Goal: Task Accomplishment & Management: Manage account settings

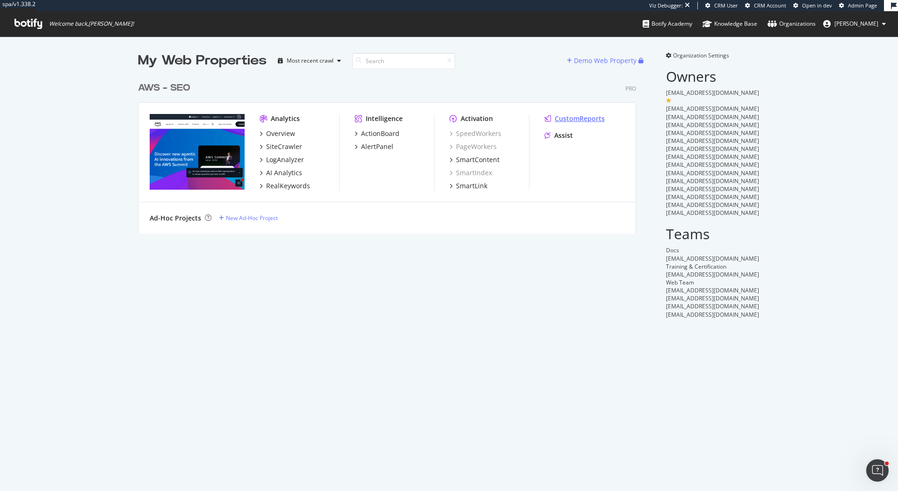
click at [582, 116] on div "CustomReports" at bounding box center [579, 118] width 50 height 9
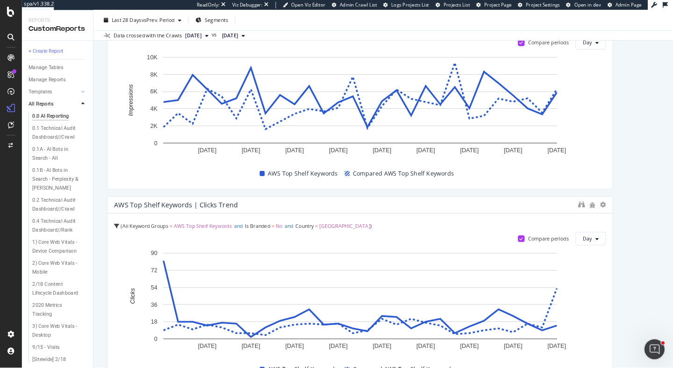
scroll to position [511, 0]
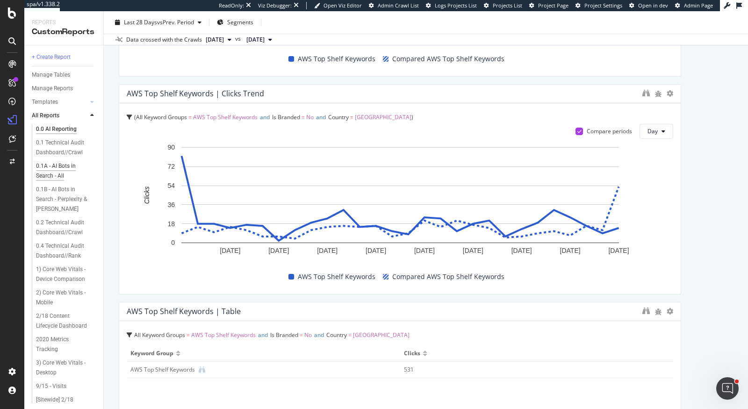
click at [69, 169] on div "0.1A - AI Bots in Search - All" at bounding box center [63, 171] width 54 height 20
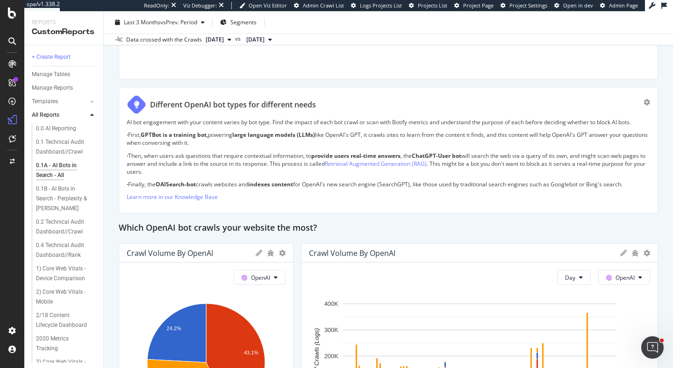
scroll to position [689, 0]
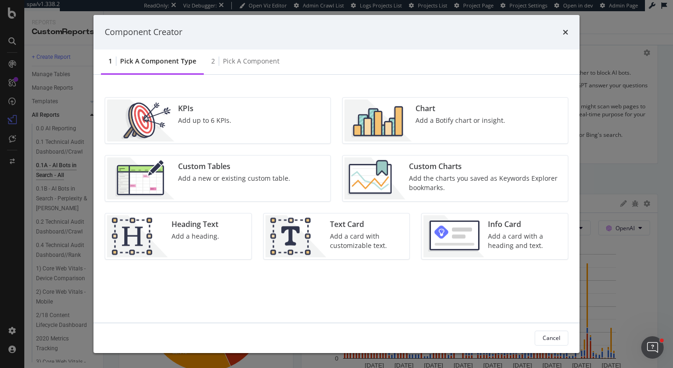
scroll to position [1603, 0]
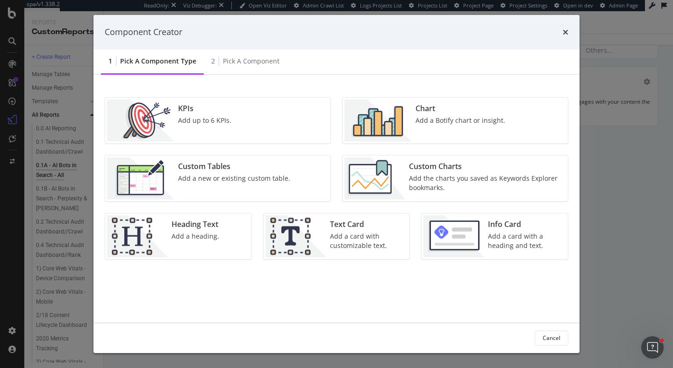
click at [173, 226] on div "Heading Text" at bounding box center [196, 224] width 48 height 11
click at [226, 250] on div "Add a Component to your Report" at bounding box center [252, 227] width 266 height 187
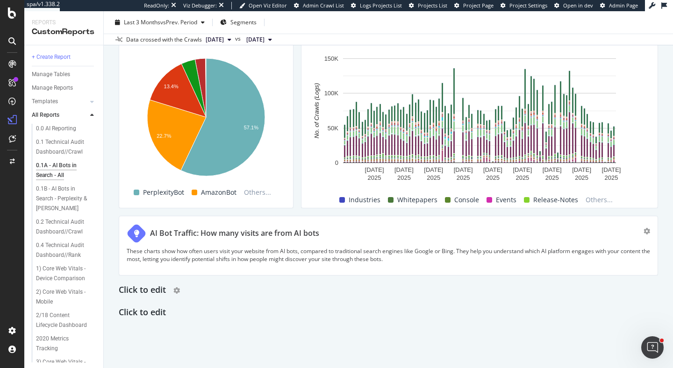
scroll to position [1453, 0]
click at [175, 287] on div "button" at bounding box center [176, 291] width 7 height 14
click at [151, 301] on div "Delete" at bounding box center [149, 294] width 47 height 19
click at [155, 295] on div "Delete" at bounding box center [155, 295] width 17 height 8
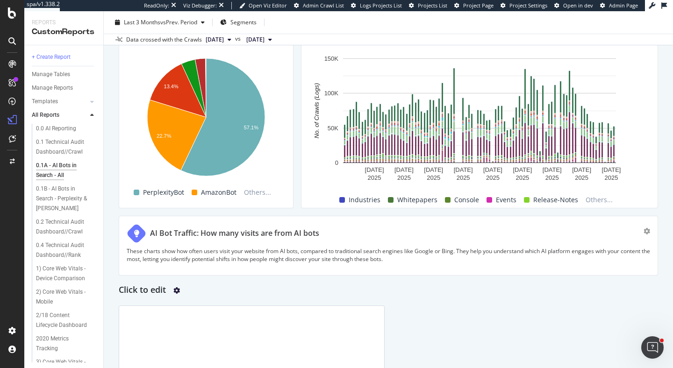
click at [179, 290] on icon "gear" at bounding box center [176, 291] width 7 height 7
click at [165, 298] on div "Delete" at bounding box center [149, 295] width 43 height 12
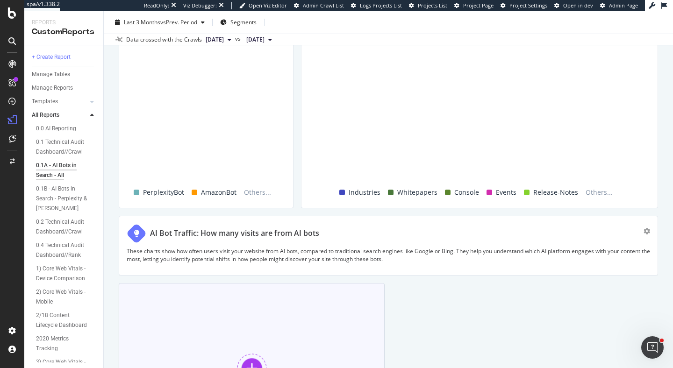
click at [262, 354] on div at bounding box center [252, 369] width 30 height 30
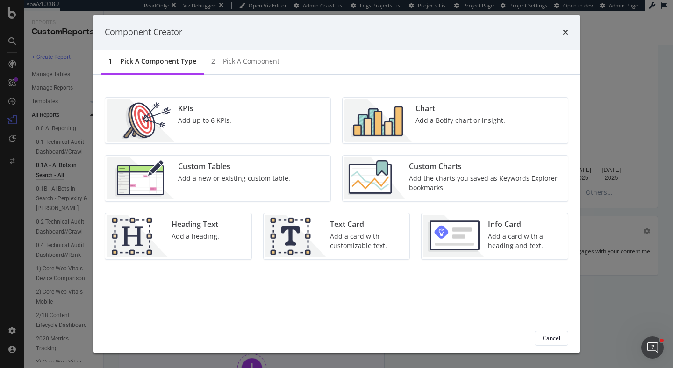
scroll to position [1603, 0]
click at [359, 243] on div "Add a card with customizable text." at bounding box center [367, 241] width 74 height 19
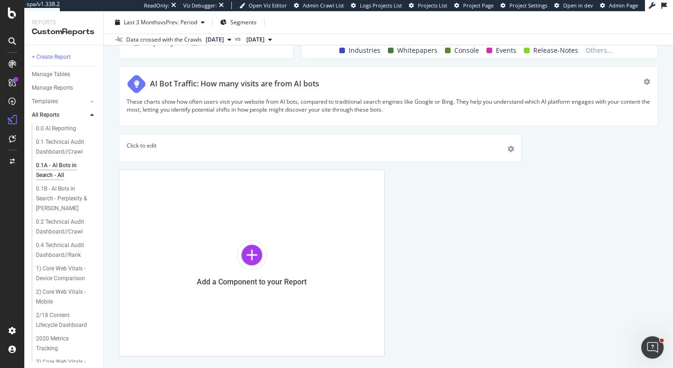
drag, startPoint x: 381, startPoint y: 206, endPoint x: 505, endPoint y: 151, distance: 135.2
click at [673, 223] on div "0.1A - AI Bots in Search - All 0.1A - AI Bots in Search - All AWS - SEO Clone (…" at bounding box center [388, 189] width 569 height 357
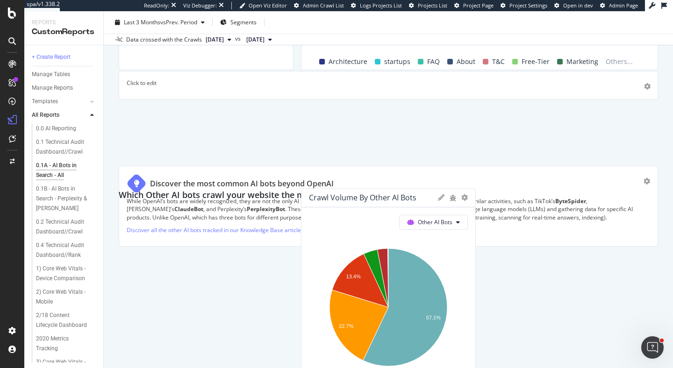
scroll to position [1261, 0]
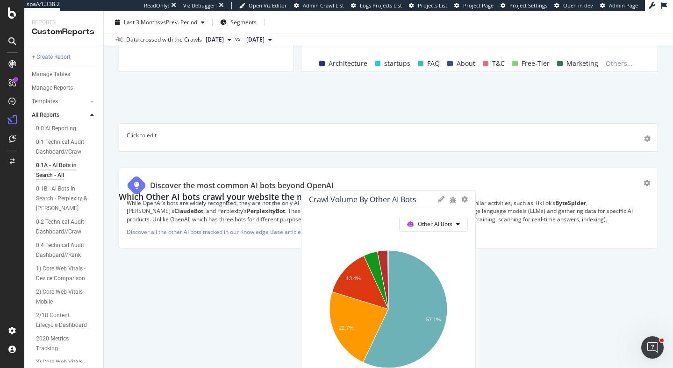
drag, startPoint x: 505, startPoint y: 151, endPoint x: 525, endPoint y: 139, distance: 23.5
click at [525, 139] on div "Click to edit" at bounding box center [389, 137] width 524 height 13
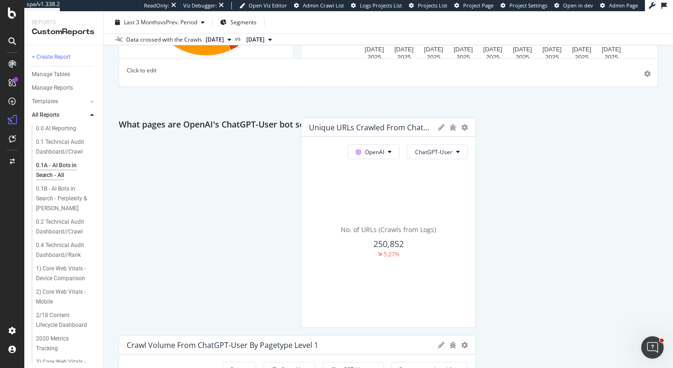
scroll to position [999, 0]
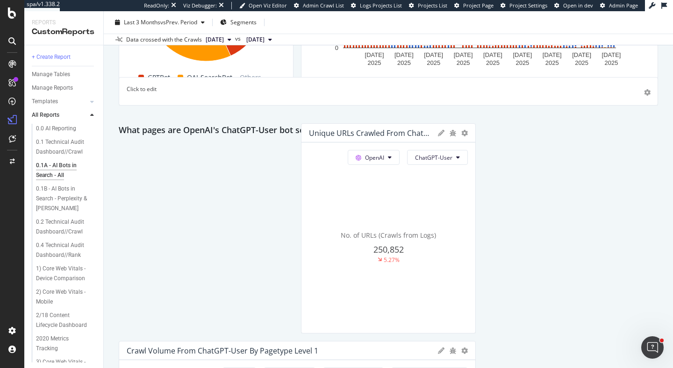
drag, startPoint x: 400, startPoint y: 345, endPoint x: 461, endPoint y: 94, distance: 257.9
click at [461, 93] on p "Click to edit" at bounding box center [389, 89] width 524 height 8
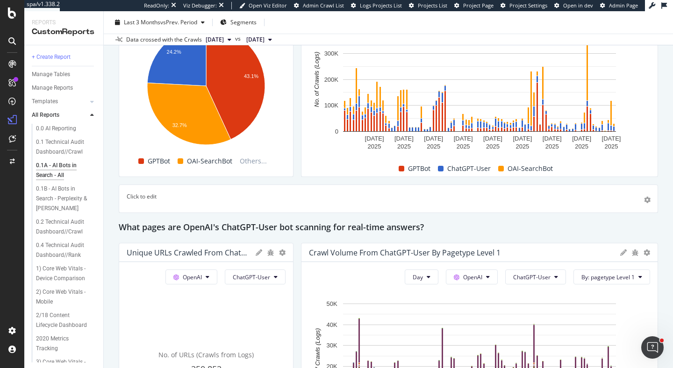
scroll to position [872, 0]
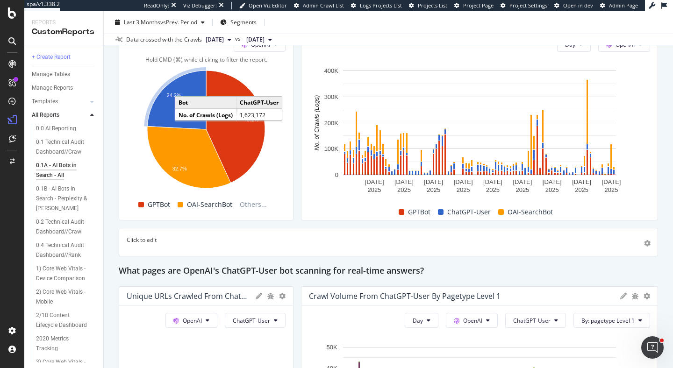
click at [187, 108] on icon "A chart." at bounding box center [176, 100] width 59 height 59
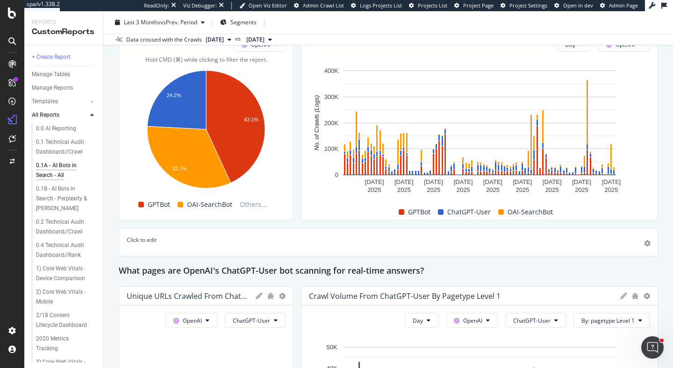
click at [246, 245] on div "Click to edit" at bounding box center [389, 242] width 524 height 13
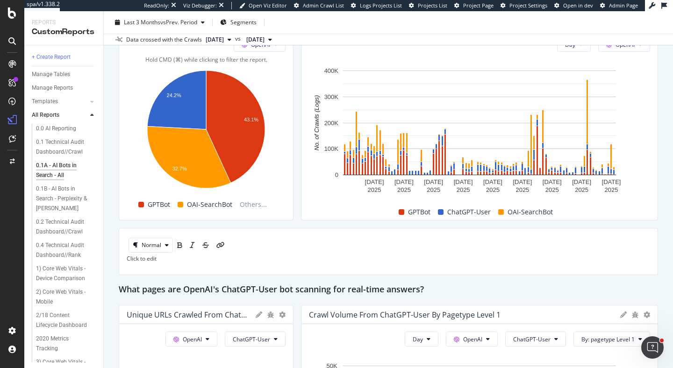
click at [173, 263] on p "Click to edit" at bounding box center [389, 259] width 524 height 8
click at [248, 263] on p "Link to TOP URLs crawled by ChatGPT-User" at bounding box center [389, 259] width 524 height 8
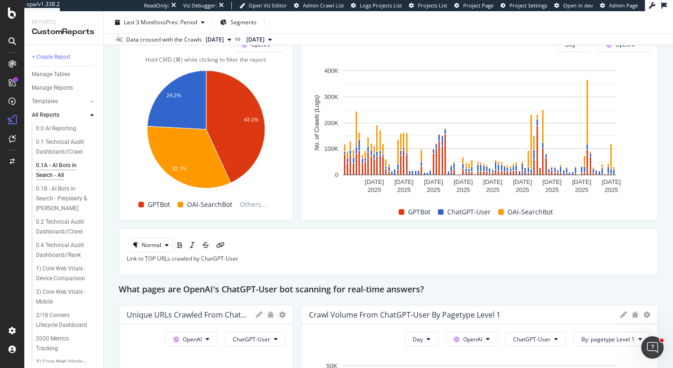
click at [248, 263] on p "Link to TOP URLs crawled by ChatGPT-User" at bounding box center [389, 259] width 524 height 8
click at [225, 242] on div "link" at bounding box center [220, 245] width 8 height 15
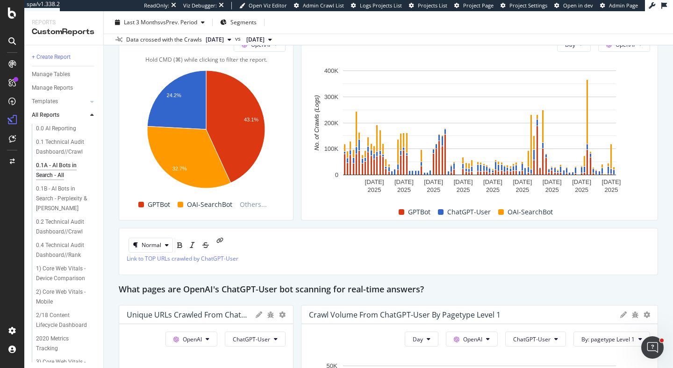
type input "https://app.botify.com/aws-seo-team/aws-seo/logs/explorer?explorerColumns=%5B%2…"
click at [271, 258] on div "Link to TOP URLs crawled by ChatGPT-User" at bounding box center [389, 262] width 524 height 14
click at [113, 262] on div "0.1A - AI Bots in Search - All 0.1A - AI Bots in Search - All AWS - SEO Clone (…" at bounding box center [388, 189] width 569 height 357
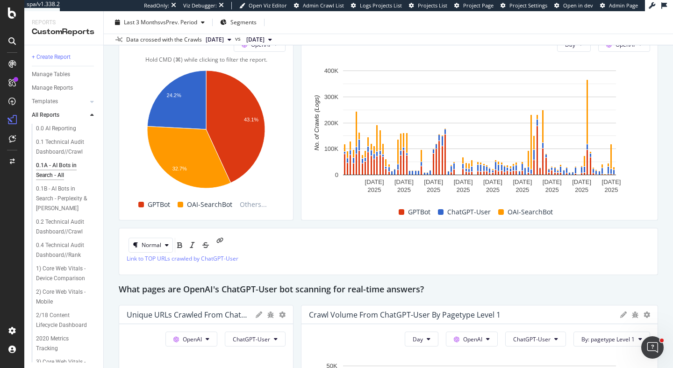
drag, startPoint x: 119, startPoint y: 224, endPoint x: 107, endPoint y: 220, distance: 12.4
click at [119, 224] on div "This report shows AI bot interaction with your website and its impact on your o…" at bounding box center [388, 169] width 539 height 1874
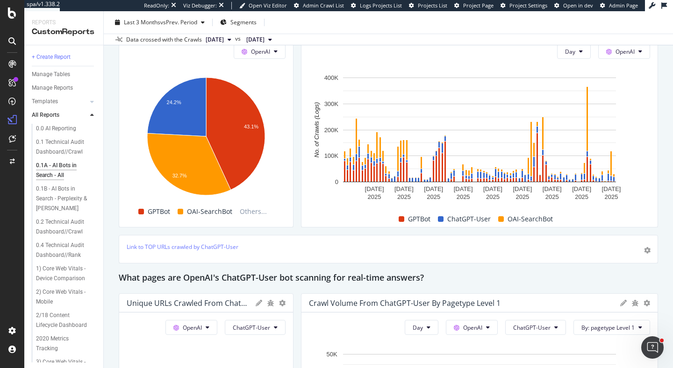
scroll to position [862, 0]
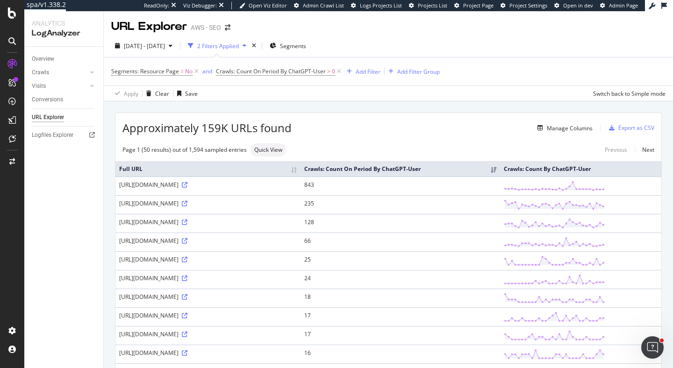
scroll to position [6, 0]
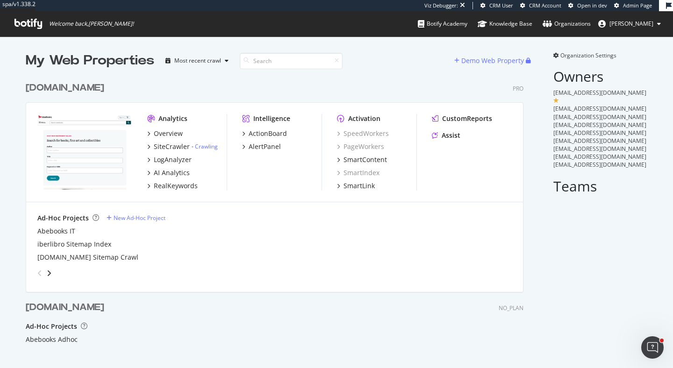
click at [91, 86] on div "abebooks.com" at bounding box center [65, 88] width 79 height 14
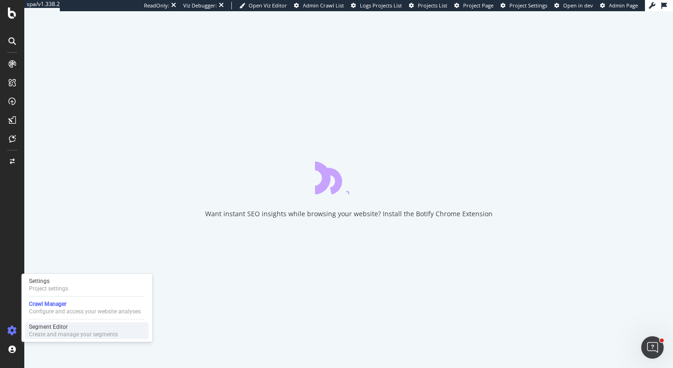
click at [52, 325] on div "Segment Editor" at bounding box center [73, 326] width 89 height 7
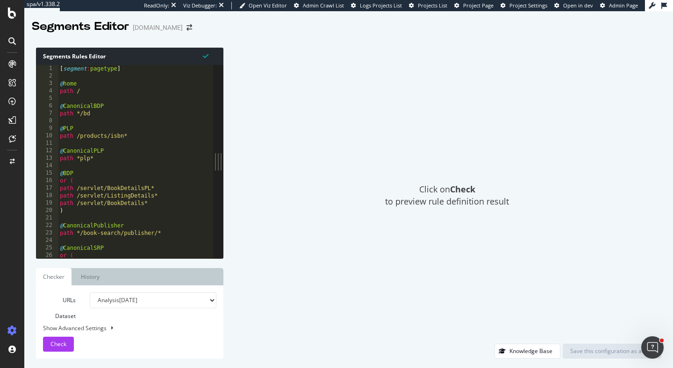
click at [100, 122] on div "[ segment : pagetype ] @ home path / @ CanonicalBDP path */bd @ PLP path /produ…" at bounding box center [135, 169] width 155 height 208
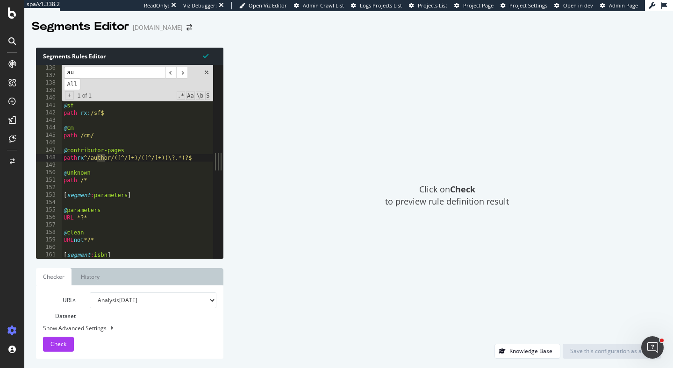
scroll to position [1010, 0]
type input "a"
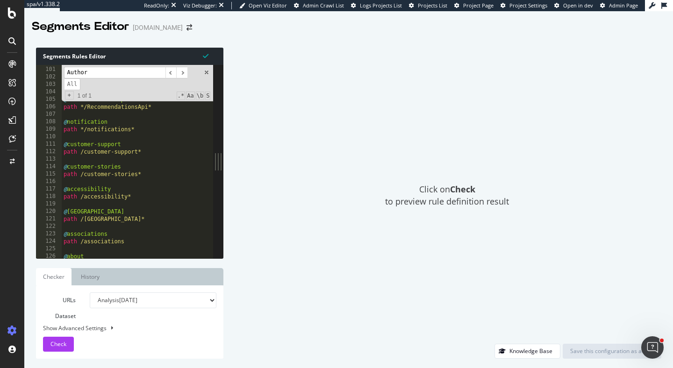
scroll to position [1054, 0]
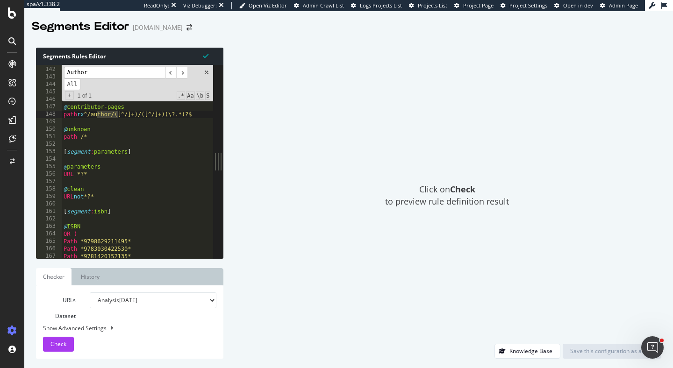
type input "Author"
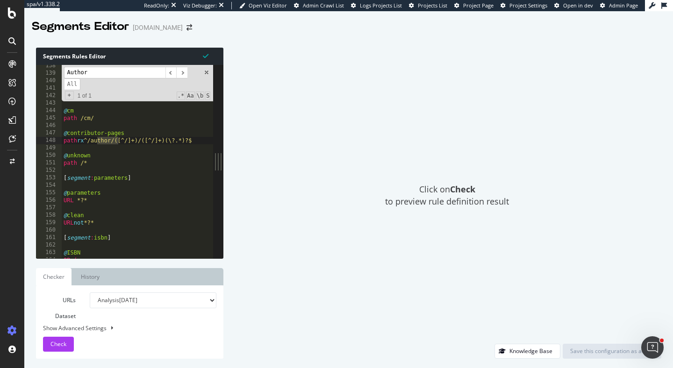
scroll to position [1039, 0]
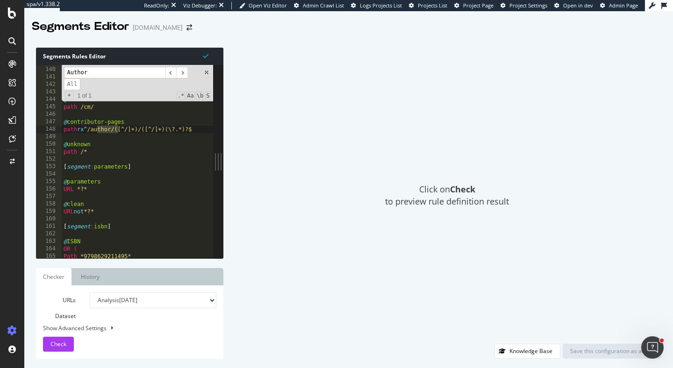
type textarea "path /*"
click at [150, 151] on div "path /abecom* @ sf path rx : /sf$ @ cm path /cm/ @ contributor-pages path rx ^/…" at bounding box center [138, 162] width 152 height 208
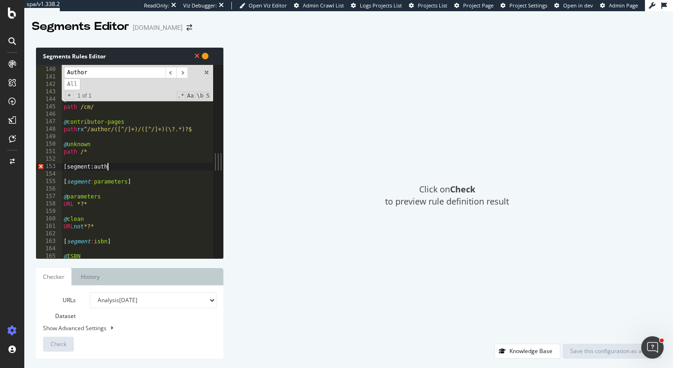
scroll to position [0, 4]
type textarea "[segment:author-search]"
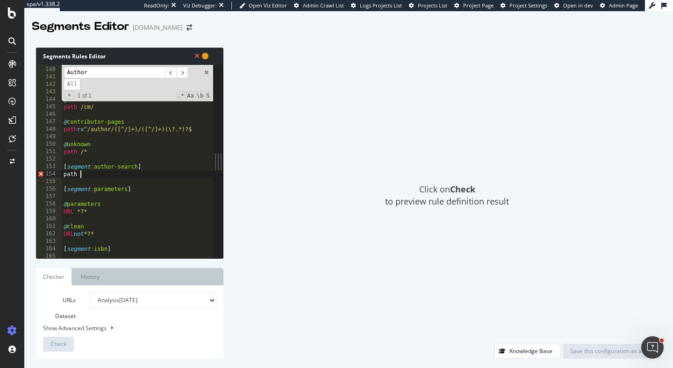
scroll to position [0, 1]
paste textarea "/book-search/"
type textarea "path /book-search/"
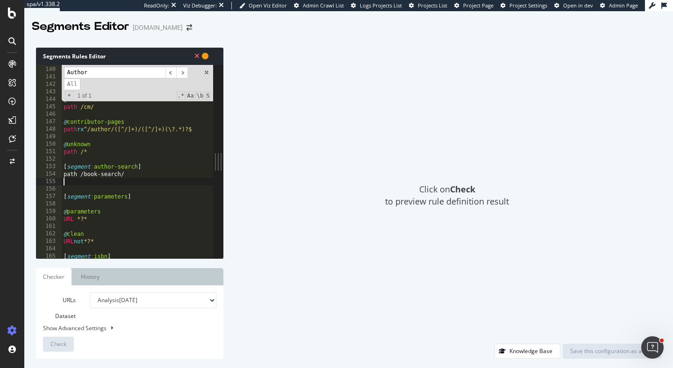
scroll to position [0, 0]
click at [81, 173] on div "path /abecom* @ sf path rx : /sf$ @ cm path /cm/ @ contributor-pages path rx ^/…" at bounding box center [138, 162] width 152 height 208
click at [143, 174] on div "path /abecom* @ sf path rx : /sf$ @ cm path /cm/ @ contributor-pages path rx ^/…" at bounding box center [138, 162] width 152 height 208
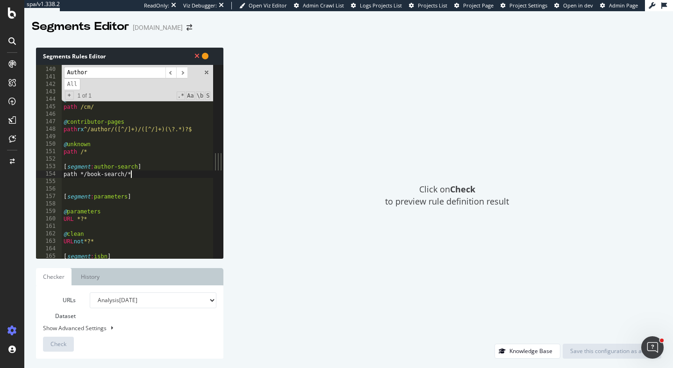
click at [149, 167] on div "path /abecom* @ sf path rx : /sf$ @ cm path /cm/ @ contributor-pages path rx ^/…" at bounding box center [138, 162] width 152 height 208
type textarea "[segment:author-search]"
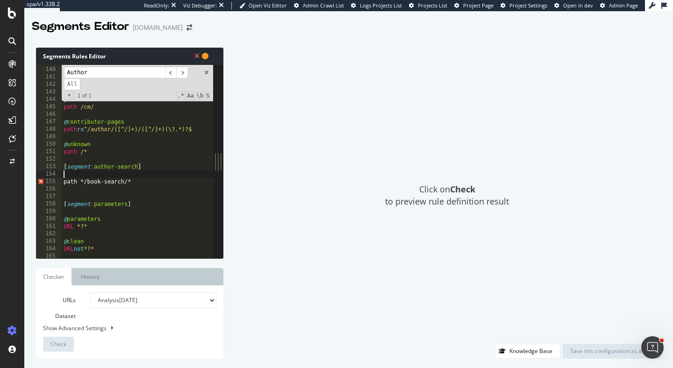
scroll to position [0, 0]
type textarea "@"
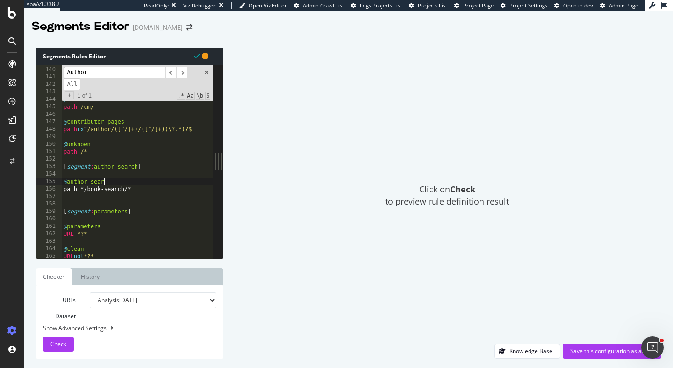
scroll to position [0, 3]
click at [136, 188] on div "path /abecom* @ sf path rx : /sf$ @ cm path /cm/ @ contributor-pages path rx ^/…" at bounding box center [138, 162] width 152 height 208
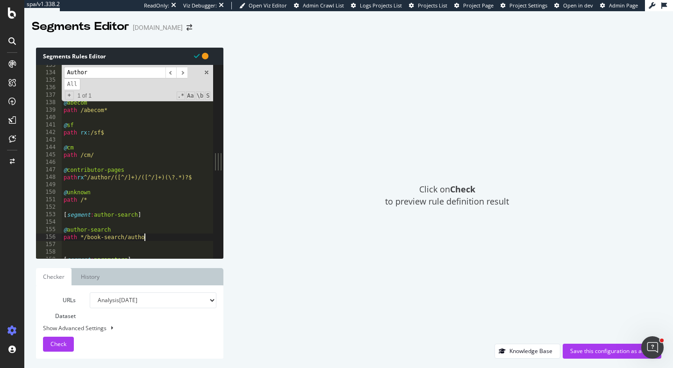
scroll to position [0, 7]
type textarea "path */book-search/author/*"
paste textarea "'/isbn/', '/title/', '/kw/'"
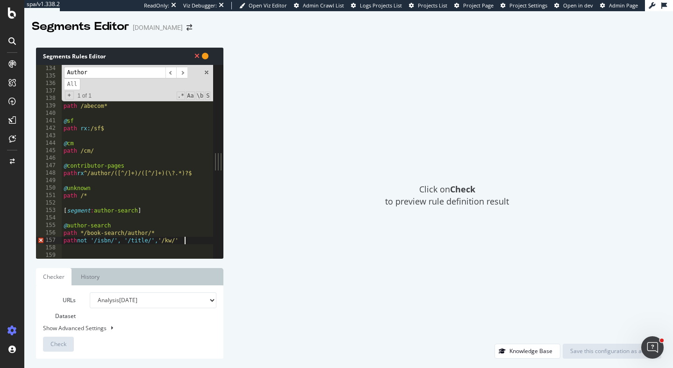
scroll to position [1004, 0]
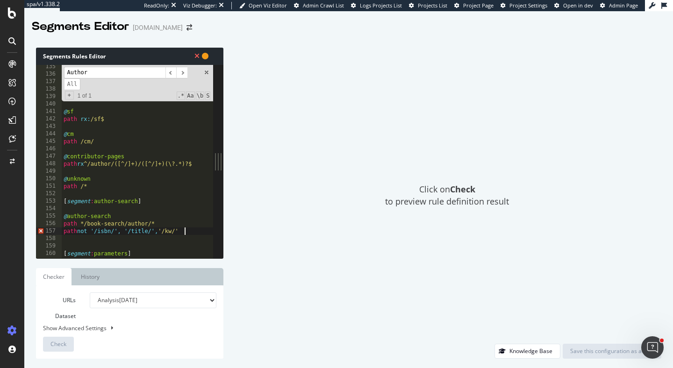
click at [97, 234] on div "@ my-account path /my-account* @ abecom path /abecom* @ sf path rx : /sf$ @ cm …" at bounding box center [138, 167] width 152 height 208
click at [116, 234] on div "@ my-account path /my-account* @ abecom path /abecom* @ sf path rx : /sf$ @ cm …" at bounding box center [138, 167] width 152 height 208
drag, startPoint x: 132, startPoint y: 238, endPoint x: 120, endPoint y: 238, distance: 12.6
click at [120, 238] on div "@ my-account path /my-account* @ abecom path /abecom* @ sf path rx : /sf$ @ cm …" at bounding box center [138, 167] width 152 height 208
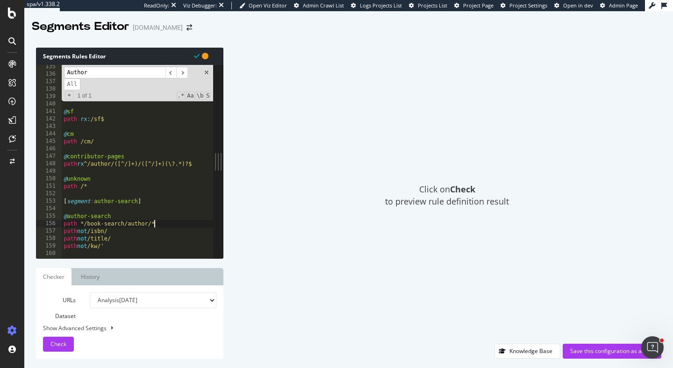
click at [175, 227] on div "@ my-account path /my-account* @ abecom path /abecom* @ sf path rx : /sf$ @ cm …" at bounding box center [138, 167] width 152 height 208
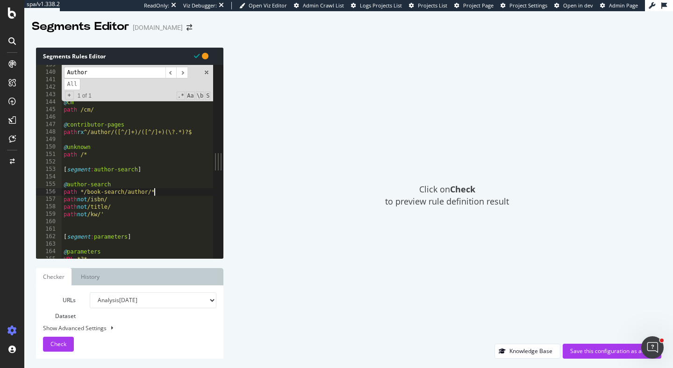
scroll to position [1045, 0]
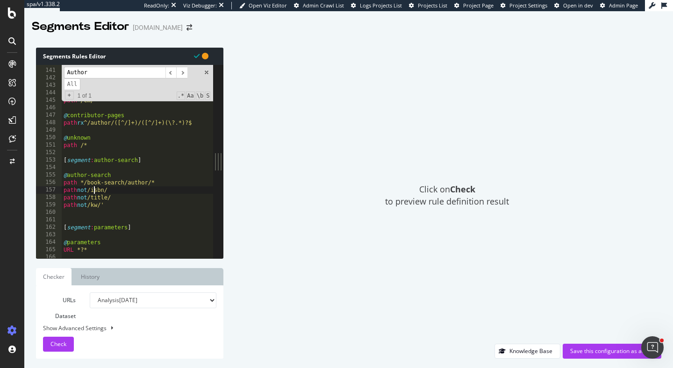
click at [93, 191] on div "@ sf path rx : /sf$ @ cm path /cm/ @ contributor-pages path rx ^/author/([^/]+)…" at bounding box center [138, 163] width 152 height 208
click at [131, 191] on div "@ sf path rx : /sf$ @ cm path /cm/ @ contributor-pages path rx ^/author/([^/]+)…" at bounding box center [138, 163] width 152 height 208
click at [93, 195] on div "@ sf path rx : /sf$ @ cm path /cm/ @ contributor-pages path rx ^/author/([^/]+)…" at bounding box center [138, 163] width 152 height 208
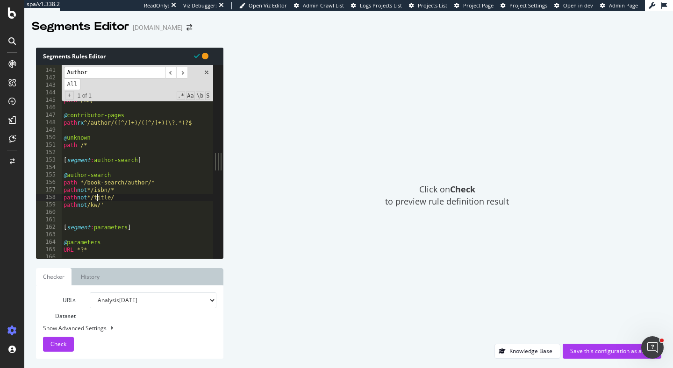
click at [126, 200] on div "@ sf path rx : /sf$ @ cm path /cm/ @ contributor-pages path rx ^/author/([^/]+)…" at bounding box center [138, 163] width 152 height 208
click at [93, 205] on div "@ sf path rx : /sf$ @ cm path /cm/ @ contributor-pages path rx ^/author/([^/]+)…" at bounding box center [138, 163] width 152 height 208
click at [122, 206] on div "@ sf path rx : /sf$ @ cm path /cm/ @ contributor-pages path rx ^/author/([^/]+)…" at bounding box center [138, 163] width 152 height 208
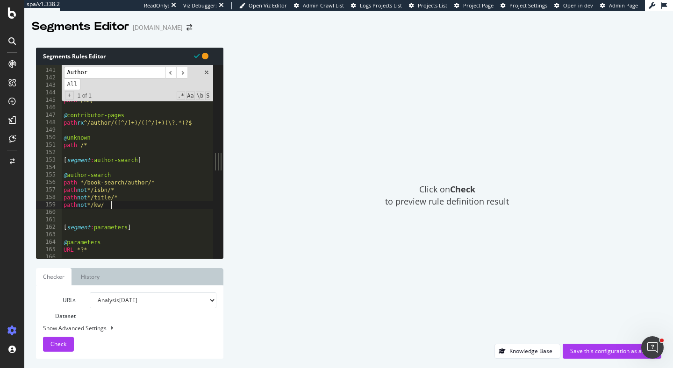
scroll to position [0, 4]
type textarea "path not */kw/*"
click at [134, 178] on div "@ sf path rx : /sf$ @ cm path /cm/ @ contributor-pages path rx ^/author/([^/]+)…" at bounding box center [138, 163] width 152 height 208
type textarea "@author-search"
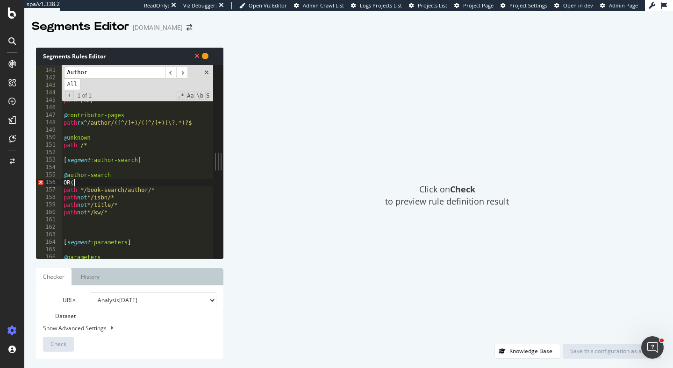
type textarea "OR"
click at [176, 199] on div "@ sf path rx : /sf$ @ cm path /cm/ @ contributor-pages path rx ^/author/([^/]+)…" at bounding box center [138, 163] width 152 height 208
type textarea "path */book-search/author/*"
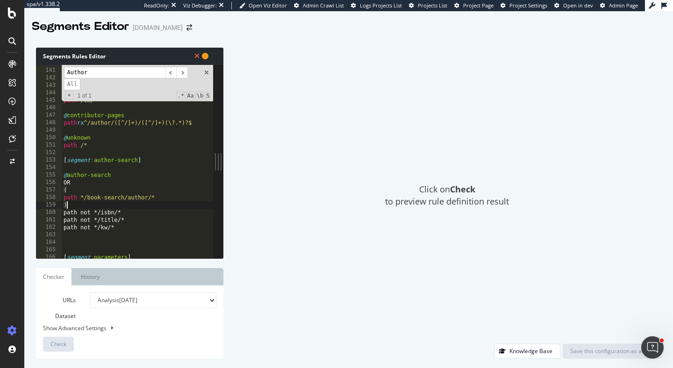
click at [164, 199] on div "@ sf path rx : /sf$ @ cm path /cm/ @ contributor-pages path rx ^/author/([^/]+)…" at bounding box center [138, 163] width 152 height 208
type textarea "path */book-search/author/*"
paste textarea "/servlet/SearchResults"
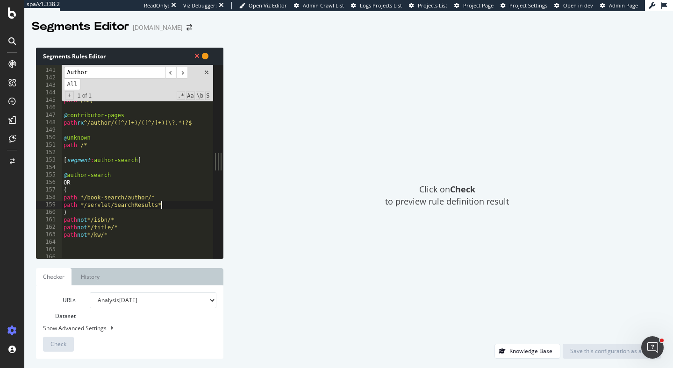
type textarea "path */servlet/SearchResults*"
click at [153, 242] on div "@ sf path rx : /sf$ @ cm path /cm/ @ contributor-pages path rx ^/author/([^/]+)…" at bounding box center [138, 163] width 152 height 208
paste textarea "tn="
type textarea "path not *tn="
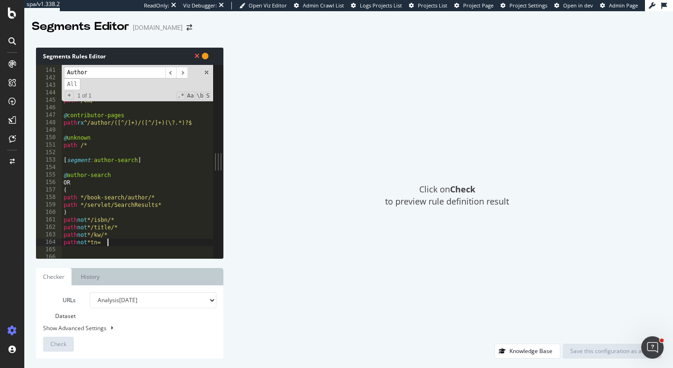
scroll to position [0, 0]
type textarea "path not *tn=*"
paste textarea "kn="
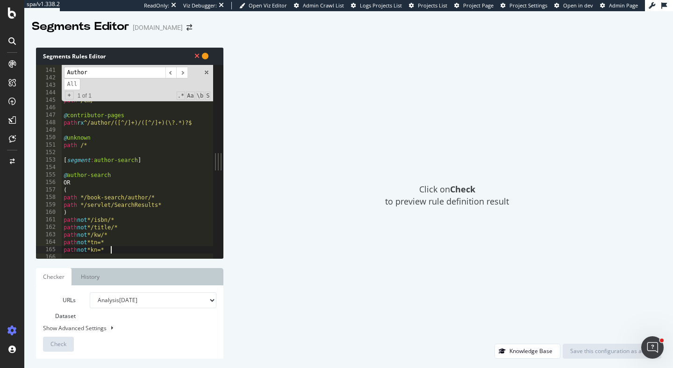
scroll to position [0, 3]
click at [82, 189] on div "@ sf path rx : /sf$ @ cm path /cm/ @ contributor-pages path rx ^/author/([^/]+)…" at bounding box center [138, 163] width 152 height 208
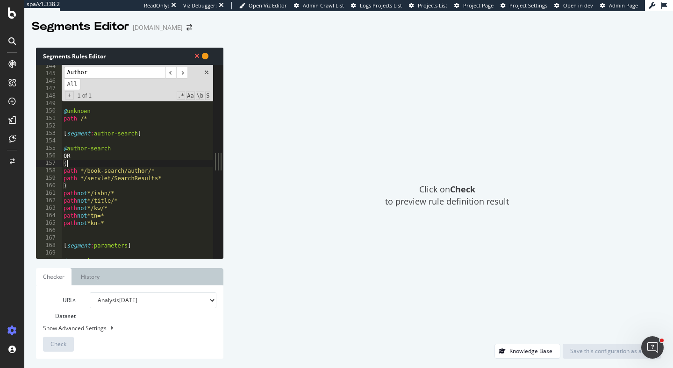
scroll to position [1072, 0]
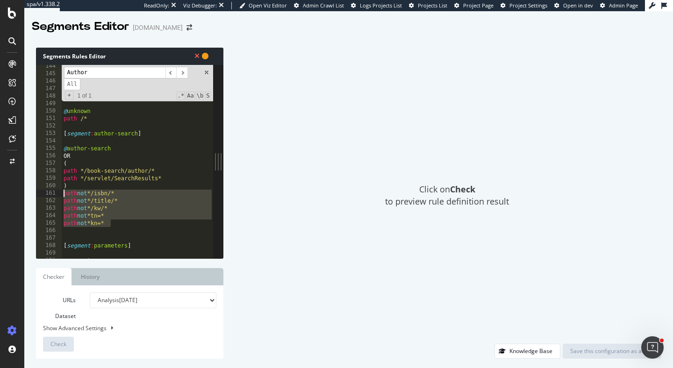
drag, startPoint x: 128, startPoint y: 223, endPoint x: 58, endPoint y: 195, distance: 75.5
click at [58, 195] on div "( 144 145 146 147 148 149 150 151 152 153 154 155 156 157 158 159 160 161 162 1…" at bounding box center [124, 162] width 177 height 194
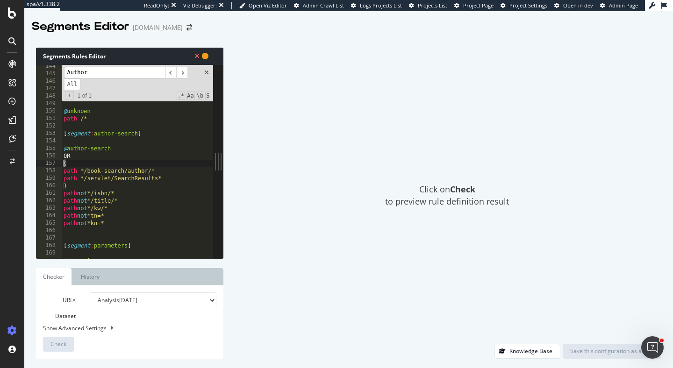
click at [62, 167] on div "@ cm path /cm/ @ contributor-pages path rx ^/author/([^/]+)/([^/]+)(\?.*)?$ @ u…" at bounding box center [138, 167] width 152 height 208
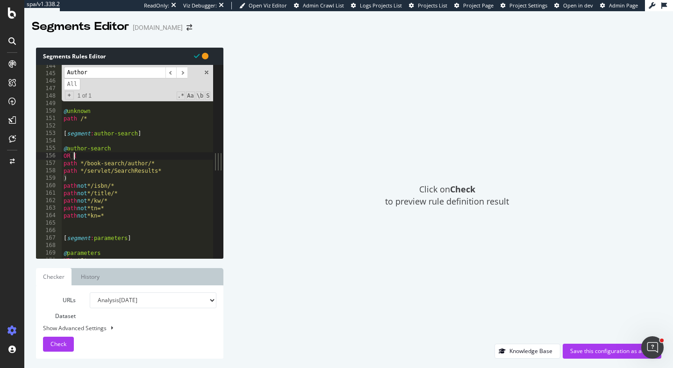
scroll to position [0, 0]
click at [140, 213] on div "@ cm path /cm/ @ contributor-pages path rx ^/author/([^/]+)/([^/]+)(\?.*)?$ @ u…" at bounding box center [138, 167] width 152 height 208
type textarea "path not *kn=*"
click at [121, 296] on select "Analysis 2025 Sep. 15th Analysis 2025 Aug. 25th Analysis 2025 Aug. 4th Analysis…" at bounding box center [153, 301] width 127 height 16
select select "urlList"
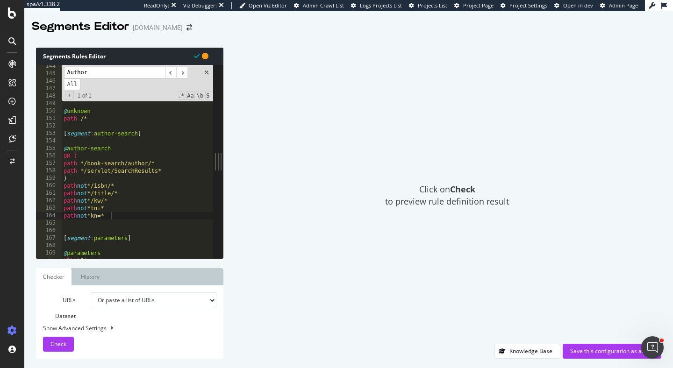
click at [90, 293] on select "Analysis 2025 Sep. 15th Analysis 2025 Aug. 25th Analysis 2025 Aug. 4th Analysis…" at bounding box center [153, 301] width 127 height 16
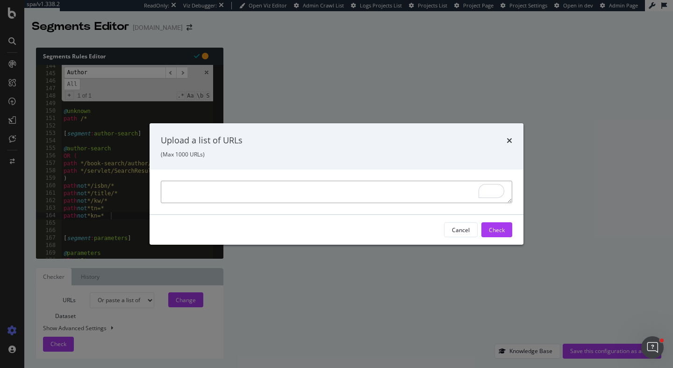
paste textarea "https://www.abebooks.com/book-search/author/nathaniel-hawthorne/"
paste textarea "https://www.abebooks.com/servlet/SearchResults?an=nathaniel%20hawthorne"
type textarea "https://www.abebooks.com/book-search/author/nathaniel-hawthorne/ https://www.ab…"
click at [495, 234] on div "Check" at bounding box center [497, 230] width 16 height 8
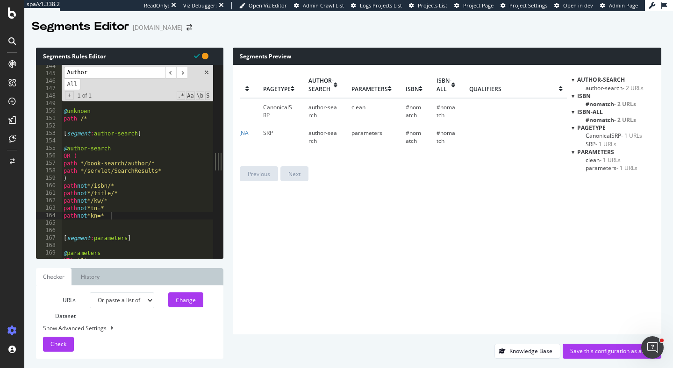
scroll to position [0, 0]
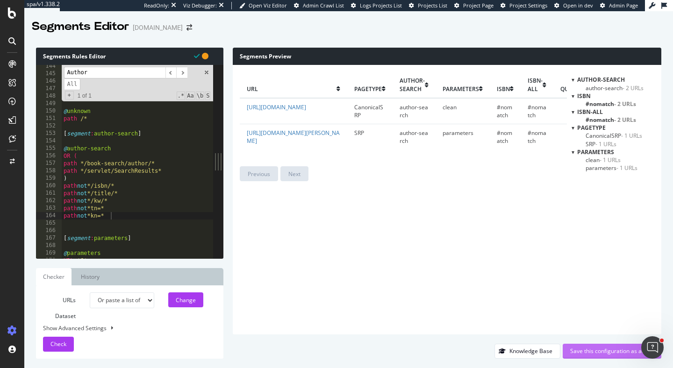
click at [604, 355] on div "Save this configuration as active" at bounding box center [612, 351] width 84 height 8
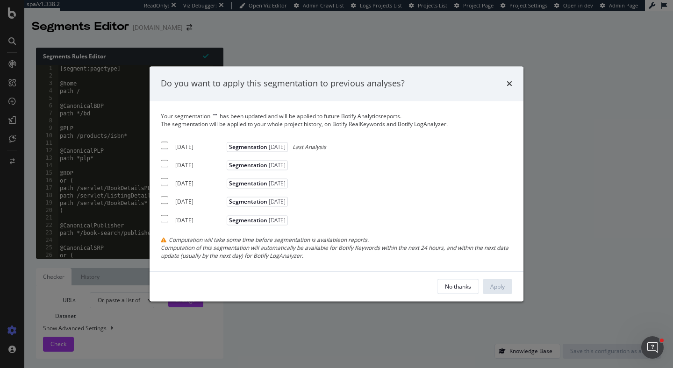
click at [162, 143] on input "modal" at bounding box center [164, 145] width 7 height 7
checkbox input "true"
click at [162, 167] on input "modal" at bounding box center [164, 163] width 7 height 7
checkbox input "true"
click at [503, 284] on div "Apply" at bounding box center [497, 287] width 14 height 8
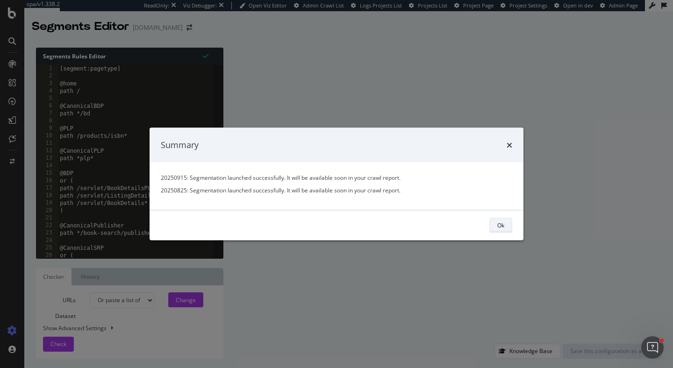
click at [500, 226] on div "Ok" at bounding box center [500, 226] width 7 height 8
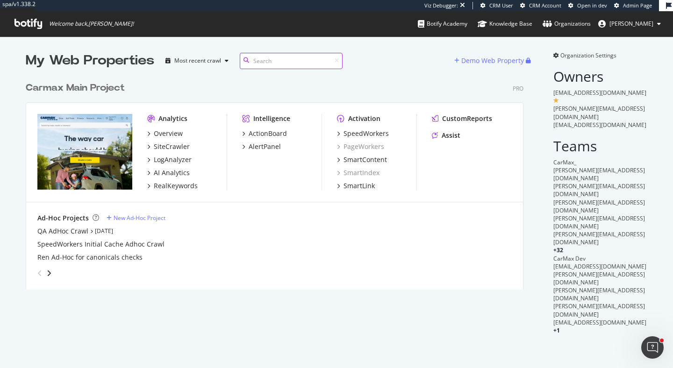
scroll to position [368, 673]
click at [127, 90] on div "Carmax Main Project" at bounding box center [77, 88] width 103 height 14
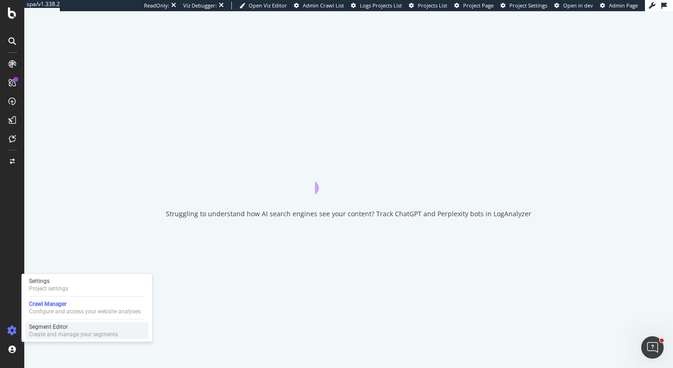
click at [43, 327] on div "Segment Editor" at bounding box center [73, 326] width 89 height 7
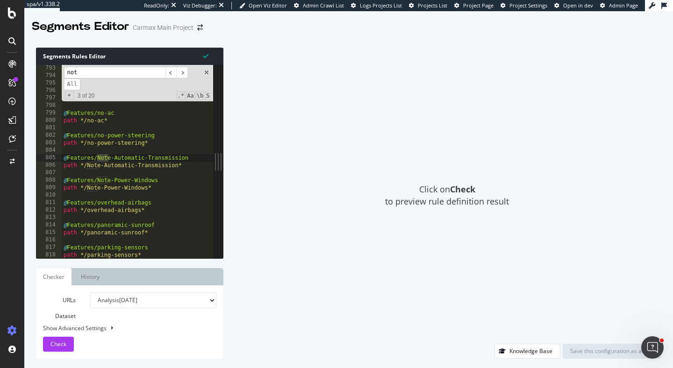
scroll to position [1015, 0]
type input "n"
type input "p"
type input "not"
click at [172, 71] on span "​" at bounding box center [170, 73] width 11 height 12
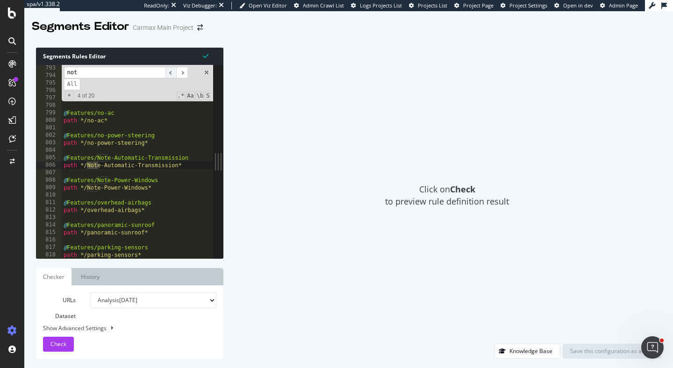
click at [172, 71] on span "​" at bounding box center [170, 73] width 11 height 12
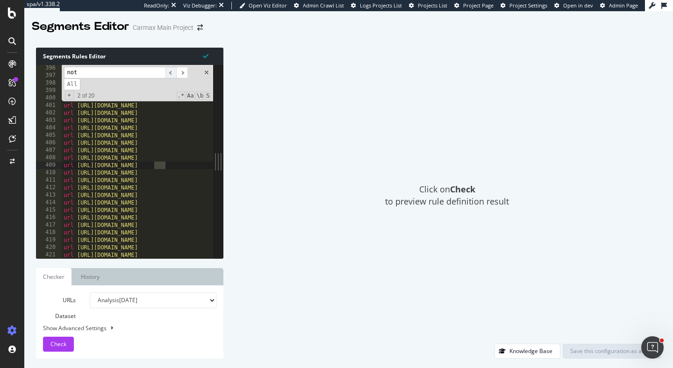
click at [172, 72] on span "​" at bounding box center [170, 73] width 11 height 12
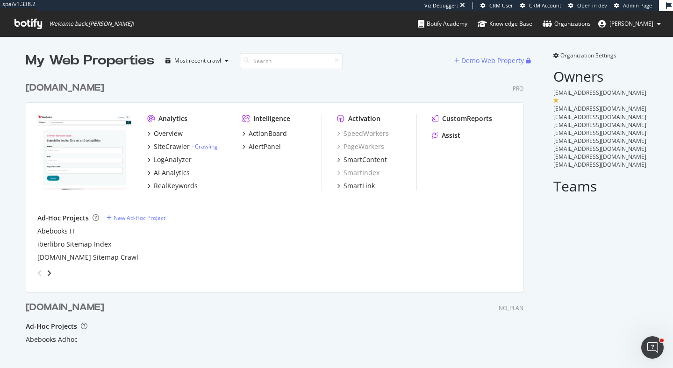
click at [93, 88] on div "[DOMAIN_NAME]" at bounding box center [65, 88] width 79 height 14
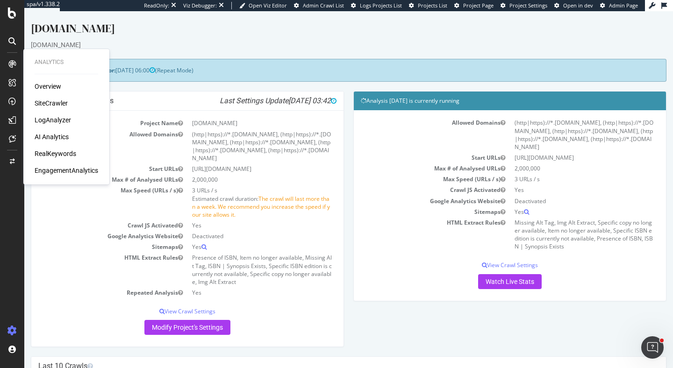
click at [63, 106] on div "SiteCrawler" at bounding box center [51, 103] width 33 height 9
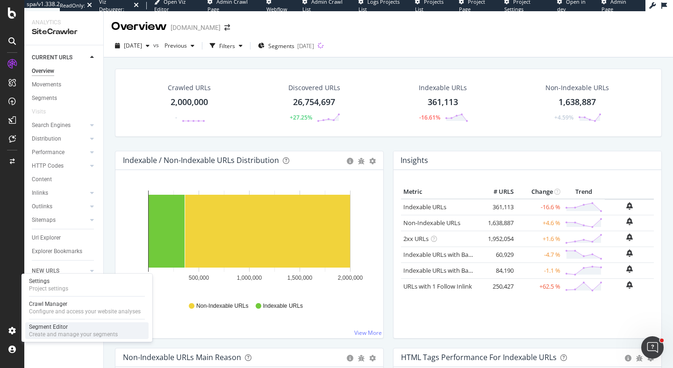
click at [29, 332] on div "Create and manage your segments" at bounding box center [73, 334] width 89 height 7
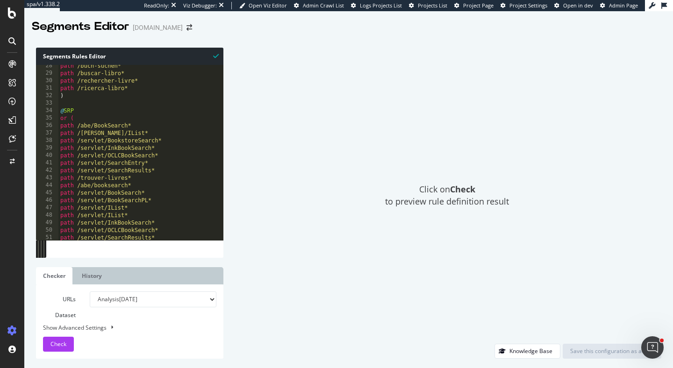
scroll to position [150, 0]
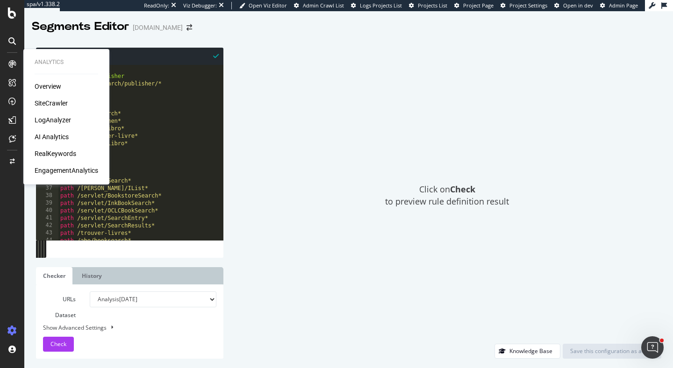
click at [60, 101] on div "SiteCrawler" at bounding box center [51, 103] width 33 height 9
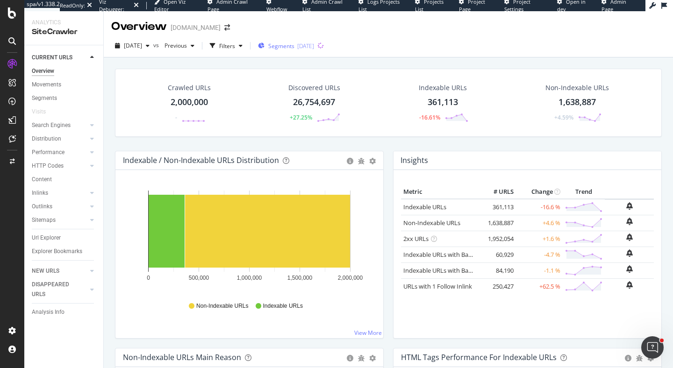
click at [310, 50] on div "Segments 2025-09-09" at bounding box center [286, 46] width 56 height 14
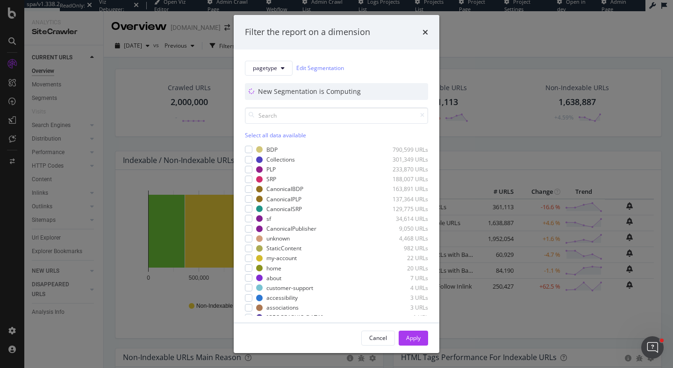
click at [269, 79] on div "pagetype Edit Segmentation New Segmentation is Computing" at bounding box center [336, 80] width 183 height 39
click at [278, 65] on button "pagetype" at bounding box center [269, 68] width 48 height 15
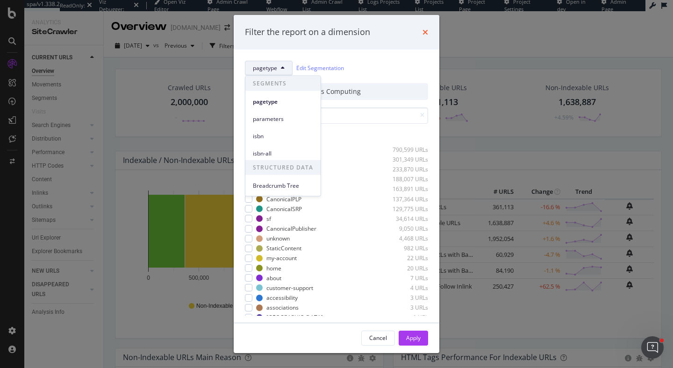
click at [424, 36] on icon "times" at bounding box center [426, 32] width 6 height 7
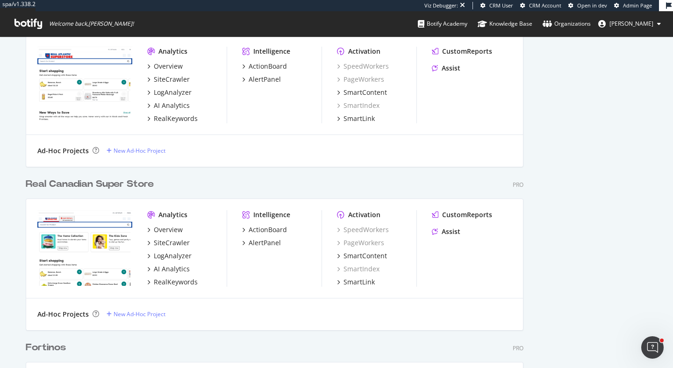
scroll to position [2713, 505]
click at [161, 240] on div "SiteCrawler" at bounding box center [172, 242] width 36 height 9
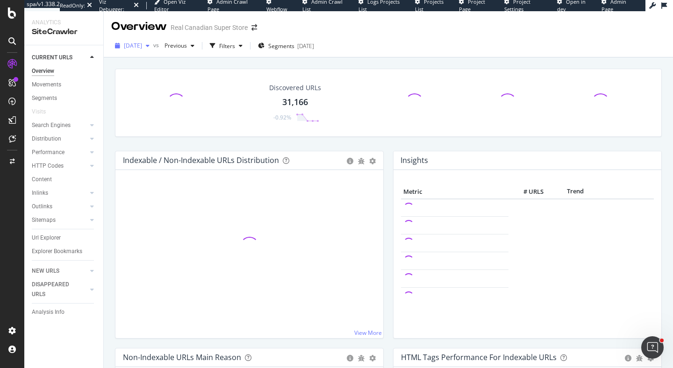
click at [147, 51] on div "2025 Oct. 4th" at bounding box center [132, 46] width 42 height 14
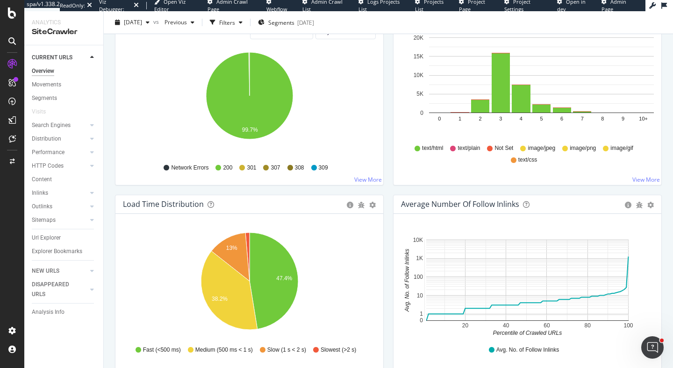
scroll to position [802, 0]
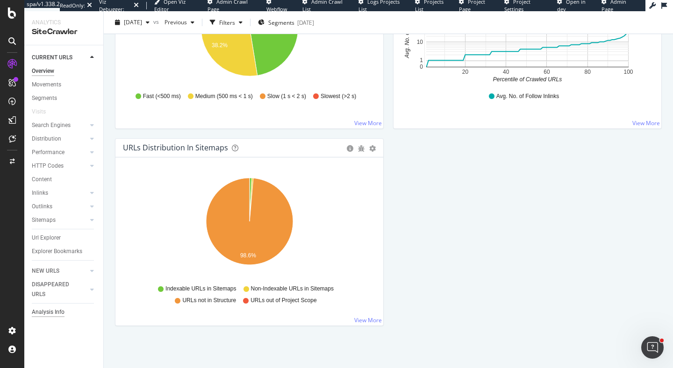
click at [62, 309] on div "Analysis Info" at bounding box center [48, 313] width 33 height 10
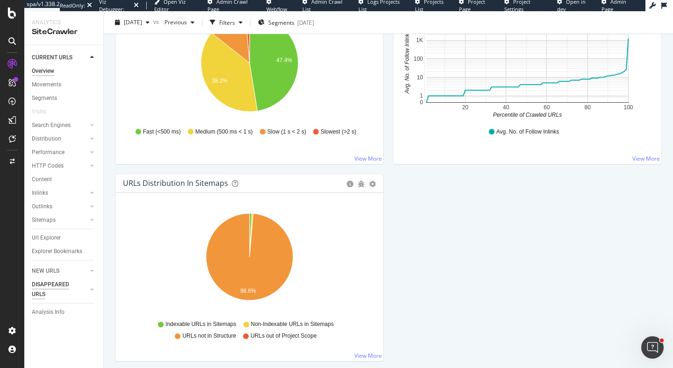
click at [51, 284] on div "DISAPPEARED URLS" at bounding box center [55, 290] width 47 height 20
